Goal: Transaction & Acquisition: Download file/media

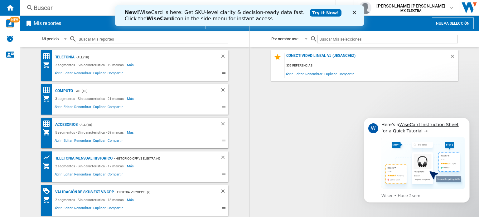
click at [353, 12] on icon "Cerrar" at bounding box center [354, 13] width 4 height 4
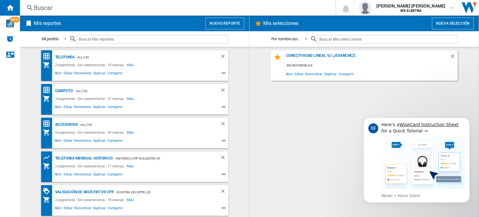
click at [334, 141] on div "Conectividad Lineal vj (jesanchez) 359 referencias Abrir Editar Renombrar Dupli…" at bounding box center [364, 131] width 217 height 163
click at [469, 122] on button "Dismiss notification" at bounding box center [468, 119] width 8 height 8
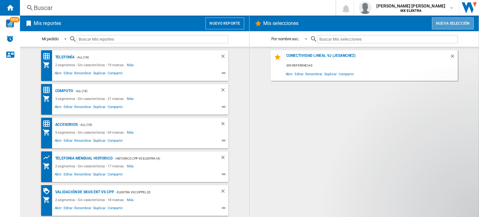
click at [435, 28] on button "Nueva selección" at bounding box center [453, 23] width 42 height 12
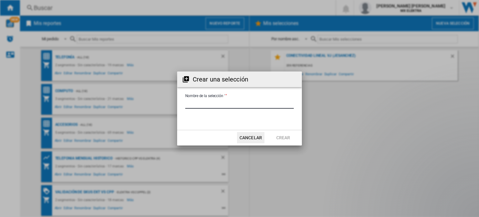
click at [259, 100] on input "Nombre de la selección '" at bounding box center [239, 103] width 109 height 9
type input "********"
click at [289, 137] on button "Crear" at bounding box center [282, 137] width 27 height 11
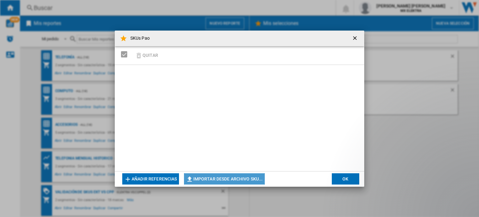
click at [200, 177] on button "Importar desde archivo SKU..." at bounding box center [224, 178] width 81 height 11
type input "**********"
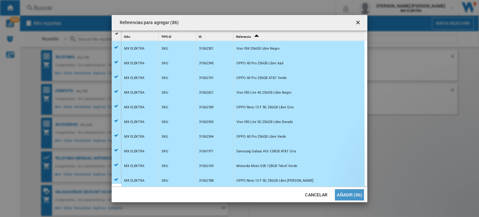
click at [346, 195] on button "Añadir (86)" at bounding box center [349, 194] width 29 height 11
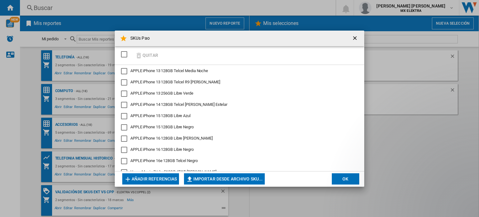
click at [361, 182] on md-dialog-actions "Añadir referencias Importar desde archivo SKU... Importar manualmente... OK" at bounding box center [239, 179] width 249 height 16
click at [354, 179] on button "OK" at bounding box center [345, 178] width 27 height 11
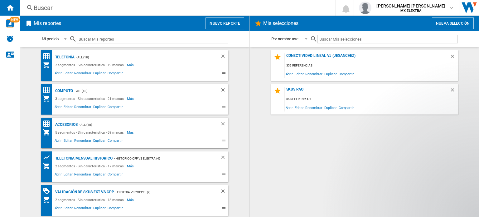
click at [299, 88] on div "SKUs Pao" at bounding box center [367, 91] width 165 height 8
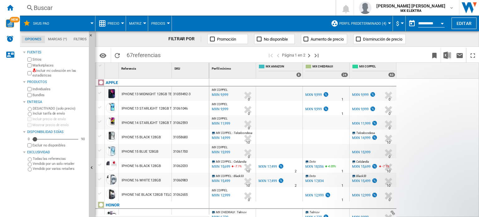
click at [385, 24] on button "Perfil predeterminado (4)" at bounding box center [364, 24] width 50 height 16
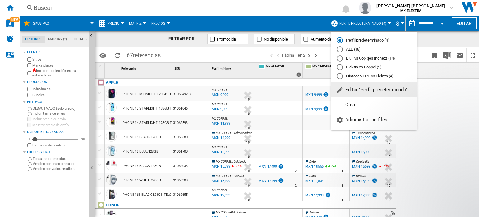
click at [342, 47] on div "ALL (18)" at bounding box center [340, 49] width 6 height 6
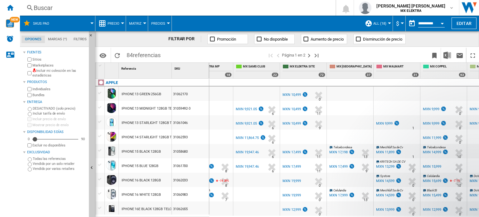
scroll to position [0, 268]
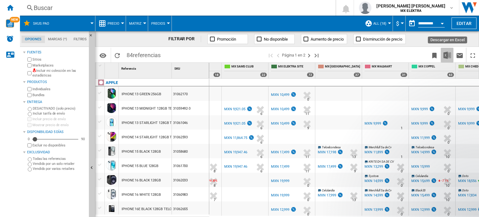
click at [448, 58] on img "Descargar en Excel" at bounding box center [446, 54] width 7 height 7
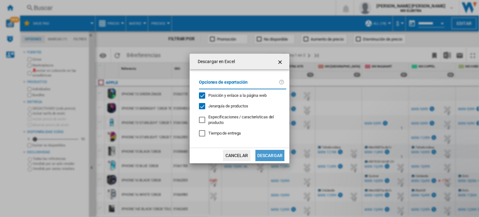
click at [275, 154] on button "Descargar" at bounding box center [269, 155] width 29 height 11
